Goal: Task Accomplishment & Management: Use online tool/utility

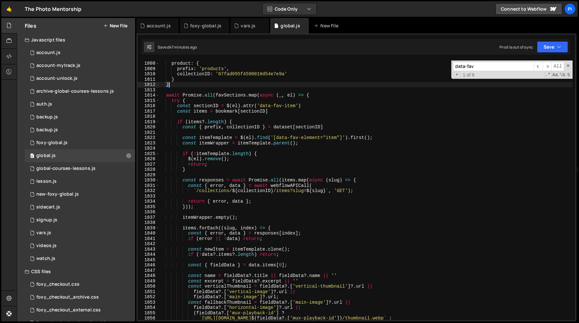
scroll to position [607, 0]
click at [568, 67] on span at bounding box center [568, 65] width 5 height 5
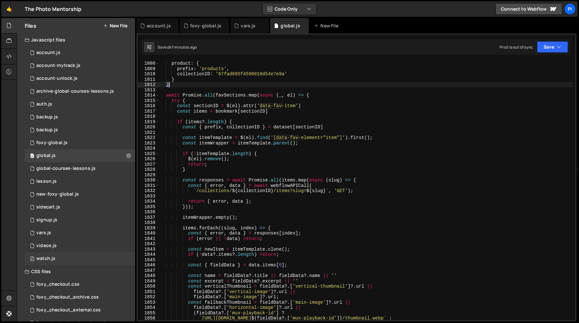
click at [50, 256] on div "watch.js" at bounding box center [45, 259] width 19 height 6
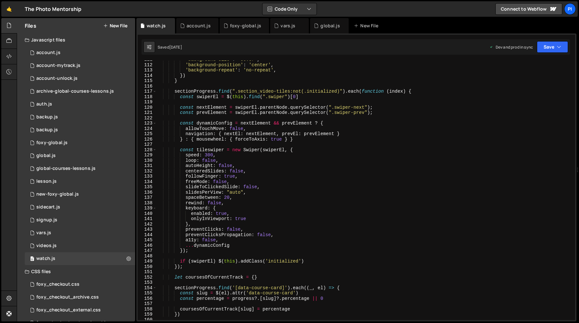
scroll to position [601, 0]
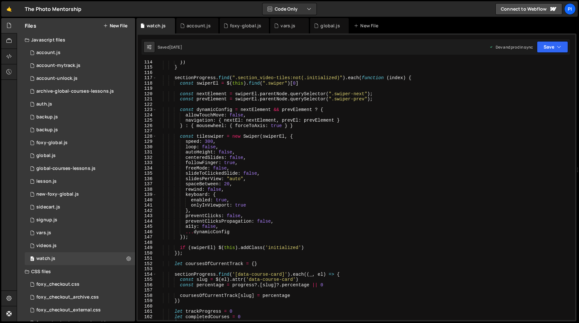
click at [186, 143] on div "}) } sectionProgress . find ( ".section_video-tiles:not(.initialized)" ) . each…" at bounding box center [365, 194] width 416 height 270
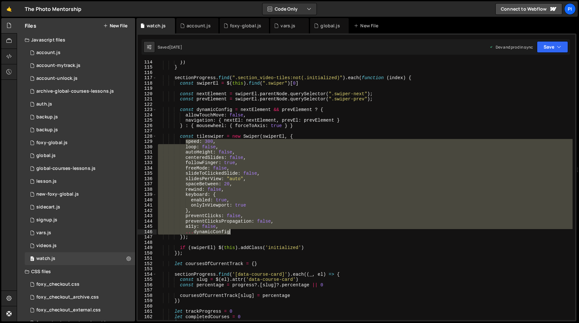
drag, startPoint x: 186, startPoint y: 143, endPoint x: 240, endPoint y: 234, distance: 105.9
click at [240, 234] on div "}) } sectionProgress . find ( ".section_video-tiles:not(.initialized)" ) . each…" at bounding box center [365, 194] width 416 height 270
click at [180, 108] on div "}) } sectionProgress . find ( ".section_video-tiles:not(.initialized)" ) . each…" at bounding box center [365, 194] width 416 height 270
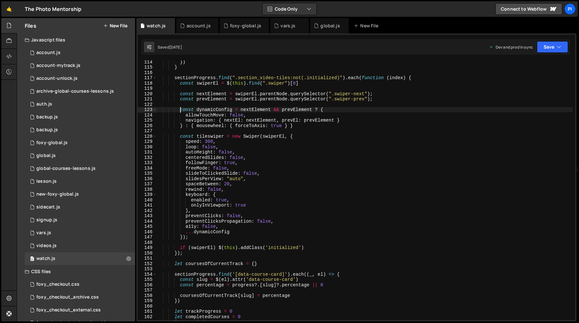
click at [178, 94] on div "}) } sectionProgress . find ( ".section_video-tiles:not(.initialized)" ) . each…" at bounding box center [365, 194] width 416 height 270
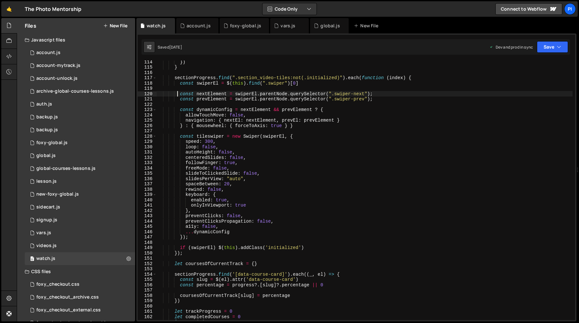
click at [180, 94] on div "}) } sectionProgress . find ( ".section_video-tiles:not(.initialized)" ) . each…" at bounding box center [365, 194] width 416 height 270
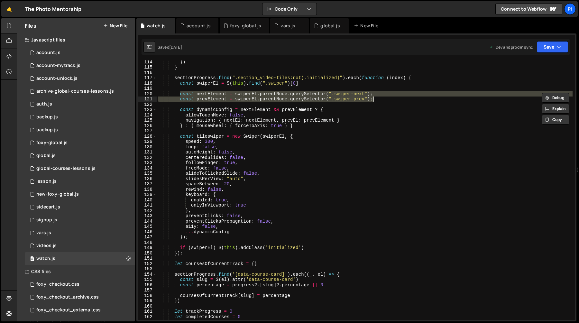
drag, startPoint x: 180, startPoint y: 94, endPoint x: 379, endPoint y: 99, distance: 199.2
click at [379, 99] on div "}) } sectionProgress . find ( ".section_video-tiles:not(.initialized)" ) . each…" at bounding box center [365, 194] width 416 height 270
click at [180, 110] on div "}) } sectionProgress . find ( ".section_video-tiles:not(.initialized)" ) . each…" at bounding box center [365, 194] width 416 height 270
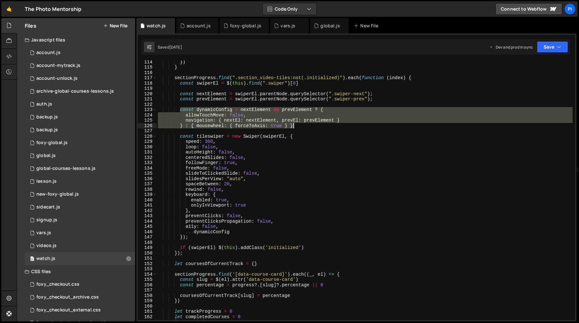
drag, startPoint x: 180, startPoint y: 110, endPoint x: 307, endPoint y: 126, distance: 128.5
click at [307, 126] on div "}) } sectionProgress . find ( ".section_video-tiles:not(.initialized)" ) . each…" at bounding box center [365, 194] width 416 height 270
click at [185, 143] on div "}) } sectionProgress . find ( ".section_video-tiles:not(.initialized)" ) . each…" at bounding box center [365, 194] width 416 height 270
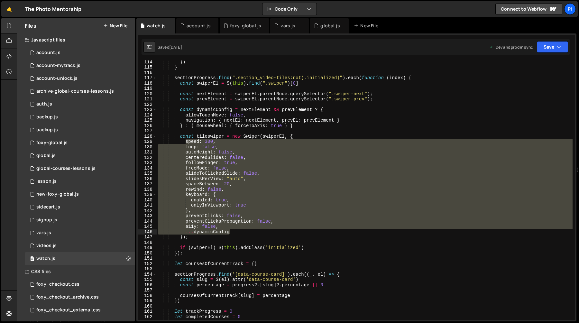
drag, startPoint x: 185, startPoint y: 143, endPoint x: 248, endPoint y: 231, distance: 107.9
click at [248, 231] on div "}) } sectionProgress . find ( ".section_video-tiles:not(.initialized)" ) . each…" at bounding box center [365, 194] width 416 height 270
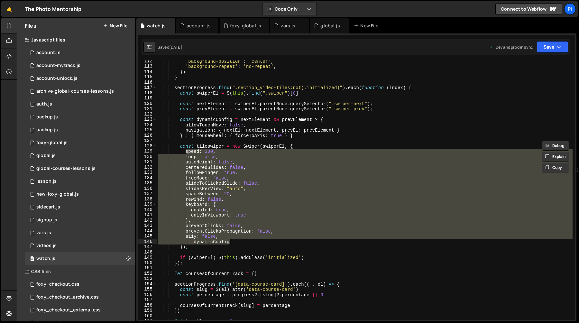
scroll to position [590, 0]
click at [178, 93] on div "'background-position' : 'center' , 'background-repeat' : 'no-repeat' , }) } sec…" at bounding box center [365, 194] width 416 height 270
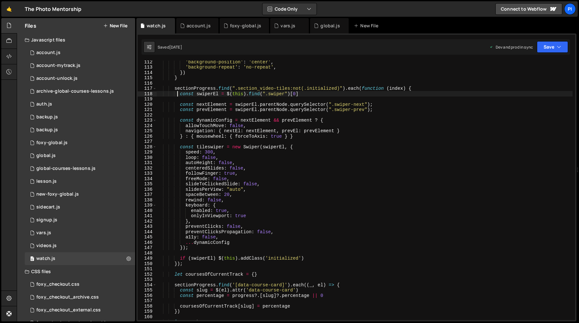
click at [180, 95] on div "'background-position' : 'center' , 'background-repeat' : 'no-repeat' , }) } sec…" at bounding box center [365, 194] width 416 height 270
click at [318, 259] on div "'background-position' : 'center' , 'background-repeat' : 'no-repeat' , }) } sec…" at bounding box center [365, 194] width 416 height 270
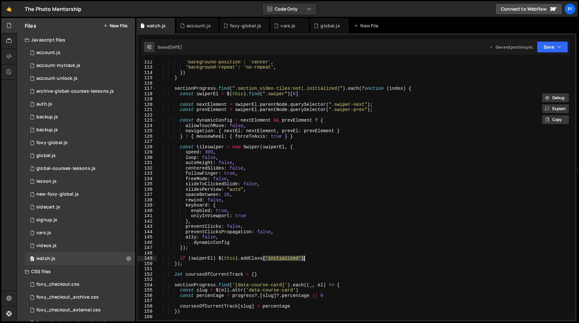
click at [318, 259] on div "'background-position' : 'center' , 'background-repeat' : 'no-repeat' , }) } sec…" at bounding box center [365, 194] width 416 height 270
click at [318, 259] on div "'background-position' : 'center' , 'background-repeat' : 'no-repeat' , }) } sec…" at bounding box center [365, 190] width 416 height 260
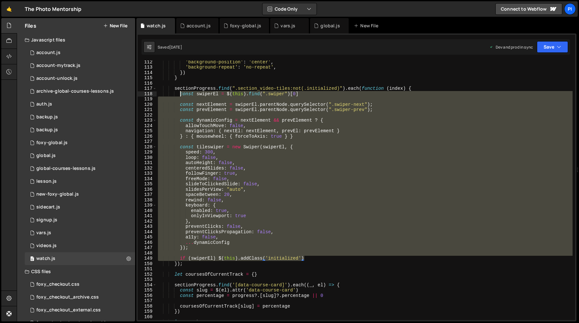
click at [180, 94] on div "'background-position' : 'center' , 'background-repeat' : 'no-repeat' , }) } sec…" at bounding box center [365, 194] width 416 height 270
click at [211, 96] on div "'background-position' : 'center' , 'background-repeat' : 'no-repeat' , }) } sec…" at bounding box center [365, 190] width 416 height 260
click at [211, 96] on div "'background-position' : 'center' , 'background-repeat' : 'no-repeat' , }) } sec…" at bounding box center [365, 194] width 416 height 270
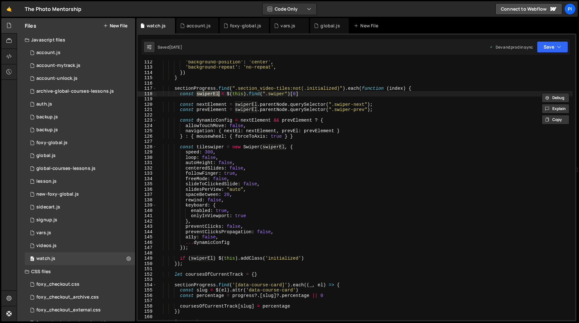
click at [212, 105] on div "'background-position' : 'center' , 'background-repeat' : 'no-repeat' , }) } sec…" at bounding box center [365, 194] width 416 height 270
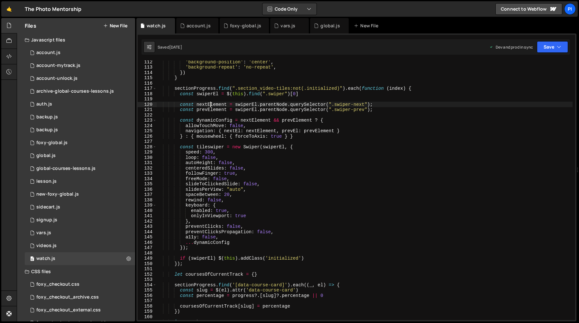
click at [212, 105] on div "'background-position' : 'center' , 'background-repeat' : 'no-repeat' , }) } sec…" at bounding box center [365, 194] width 416 height 270
click at [208, 104] on div "'background-position' : 'center' , 'background-repeat' : 'no-repeat' , }) } sec…" at bounding box center [365, 194] width 416 height 270
click at [257, 104] on div "'background-position' : 'center' , 'background-repeat' : 'no-repeat' , }) } sec…" at bounding box center [365, 194] width 416 height 270
click at [287, 106] on div "'background-position' : 'center' , 'background-repeat' : 'no-repeat' , }) } sec…" at bounding box center [365, 194] width 416 height 270
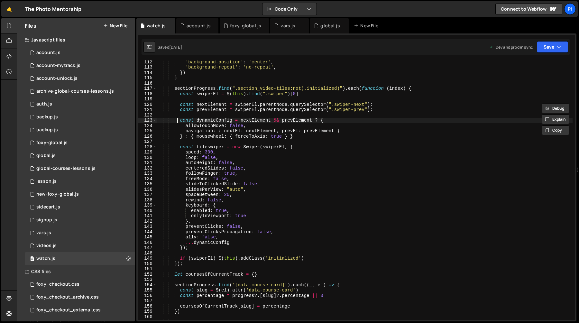
click at [178, 122] on div "'background-position' : 'center' , 'background-repeat' : 'no-repeat' , }) } sec…" at bounding box center [365, 194] width 416 height 270
click at [180, 122] on div "'background-position' : 'center' , 'background-repeat' : 'no-repeat' , }) } sec…" at bounding box center [365, 194] width 416 height 270
click at [318, 258] on div "'background-position' : 'center' , 'background-repeat' : 'no-repeat' , }) } sec…" at bounding box center [365, 194] width 416 height 270
type textarea "if (swiperEl) $(this).addClass('initialized')"
